Goal: Information Seeking & Learning: Learn about a topic

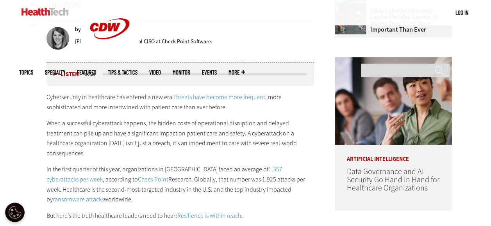
scroll to position [391, 0]
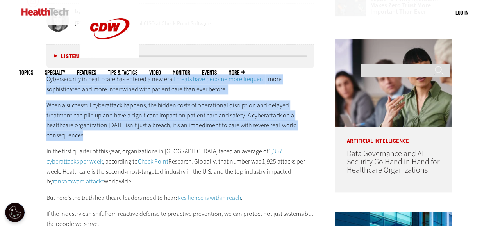
drag, startPoint x: 44, startPoint y: 76, endPoint x: 307, endPoint y: 123, distance: 267.2
copy div "Cybersecurity in healthcare has entered a new era. Threats have become more fre…"
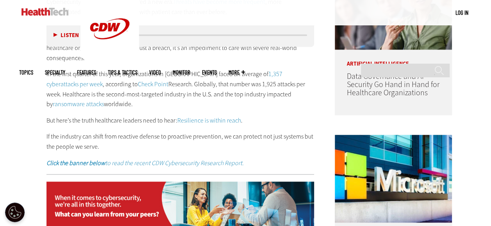
scroll to position [469, 0]
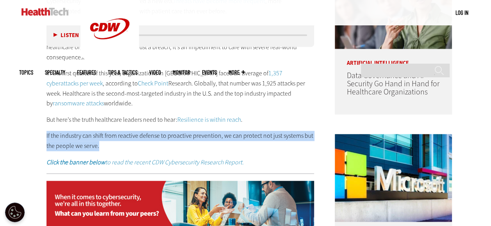
drag, startPoint x: 43, startPoint y: 123, endPoint x: 98, endPoint y: 136, distance: 57.0
copy p "If the industry can shift from reactive defense to proactive prevention, we can…"
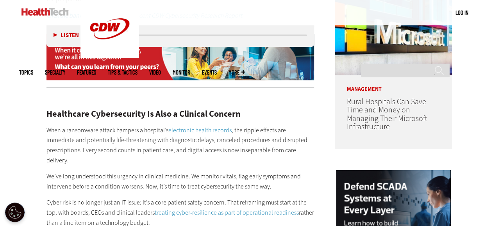
scroll to position [625, 0]
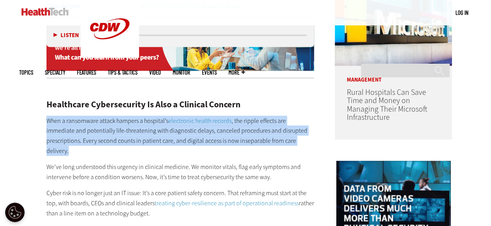
drag, startPoint x: 45, startPoint y: 109, endPoint x: 298, endPoint y: 132, distance: 255.0
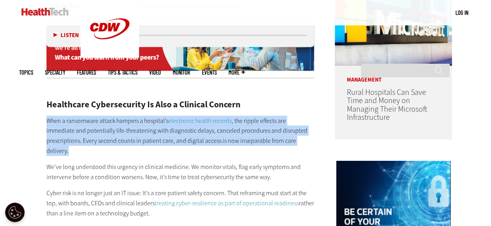
copy p "When a ransomware attack hampers a hospital’s electronic health records , the r…"
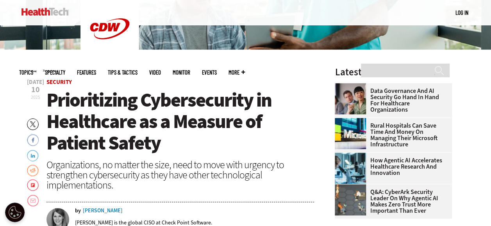
scroll to position [234, 0]
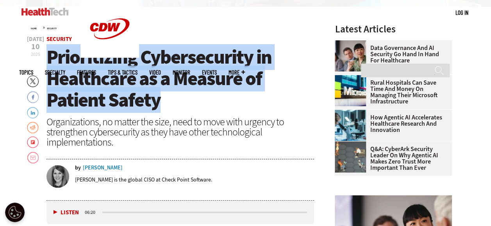
drag, startPoint x: 171, startPoint y: 105, endPoint x: 46, endPoint y: 57, distance: 133.9
click at [46, 57] on h1 "Prioritizing Cybersecurity in Healthcare as a Measure of Patient Safety" at bounding box center [180, 78] width 268 height 64
copy span "Prioritizing Cybersecurity in Healthcare as a Measure of Patient Safety"
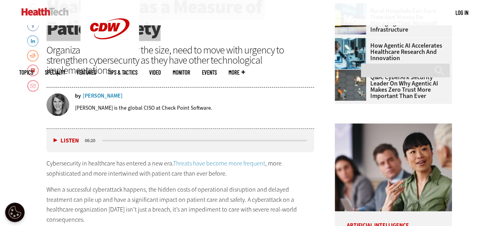
scroll to position [313, 0]
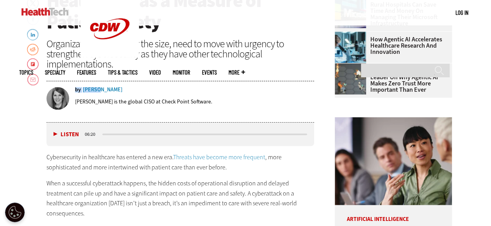
drag, startPoint x: 117, startPoint y: 91, endPoint x: 95, endPoint y: 91, distance: 21.5
click at [95, 91] on div "by [PERSON_NAME]" at bounding box center [194, 89] width 239 height 5
click at [230, 101] on div "[PERSON_NAME] is the global CISO at Check Point Software." at bounding box center [194, 101] width 239 height 7
drag, startPoint x: 120, startPoint y: 90, endPoint x: 114, endPoint y: 95, distance: 7.3
click at [114, 95] on div "by [PERSON_NAME] [PERSON_NAME] is the global CISO at Check Point Software." at bounding box center [180, 99] width 268 height 24
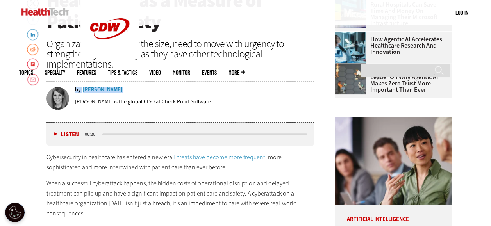
copy div "by [PERSON_NAME]"
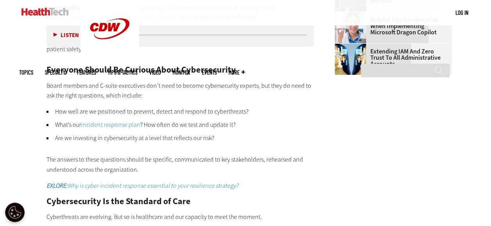
scroll to position [1211, 0]
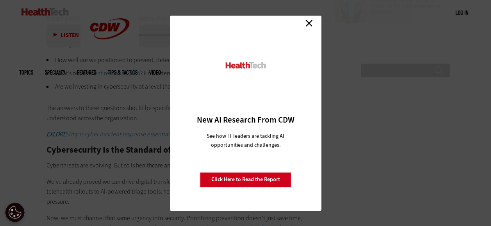
click at [309, 29] on link "Close" at bounding box center [309, 24] width 12 height 12
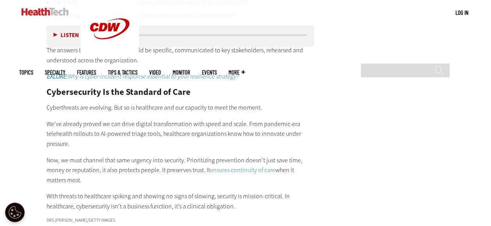
scroll to position [1328, 0]
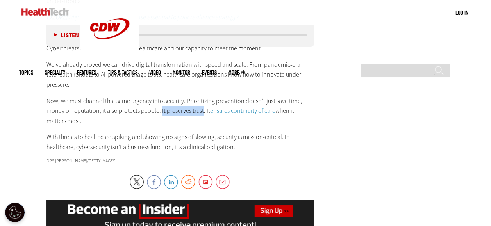
drag, startPoint x: 159, startPoint y: 91, endPoint x: 200, endPoint y: 89, distance: 41.4
click at [200, 96] on p "Now, we must channel that same urgency into security. Prioritizing prevention d…" at bounding box center [180, 111] width 268 height 30
copy p "It preserves trust"
